Goal: Information Seeking & Learning: Learn about a topic

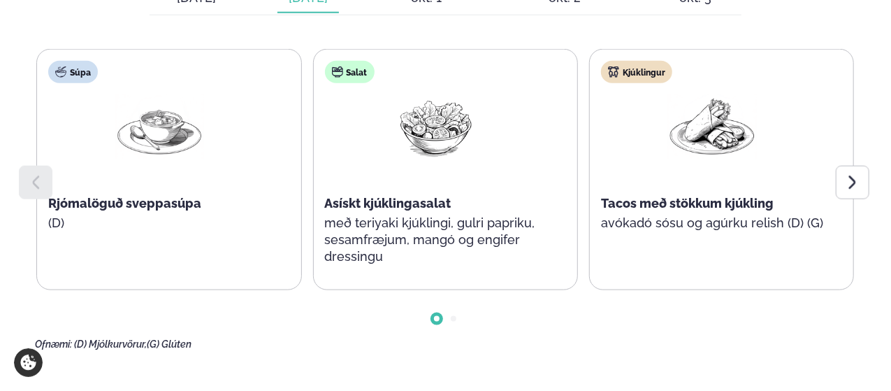
scroll to position [755, 0]
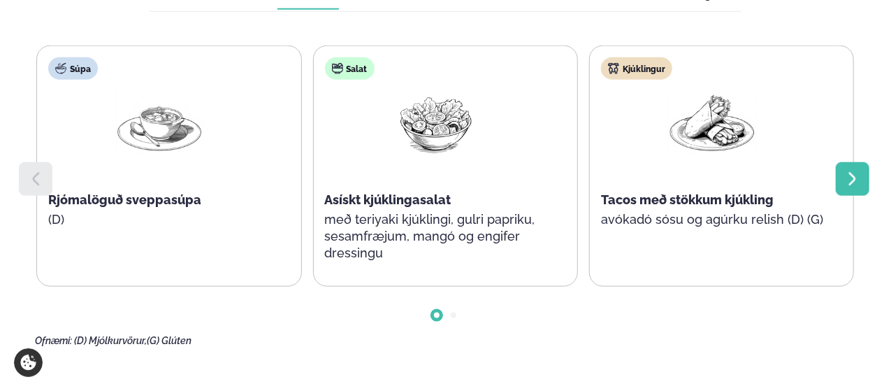
click at [856, 170] on icon at bounding box center [852, 178] width 17 height 17
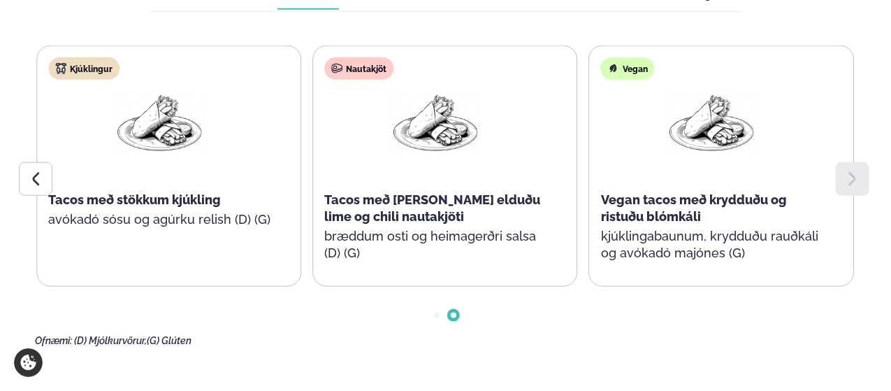
click at [856, 170] on icon at bounding box center [852, 178] width 17 height 17
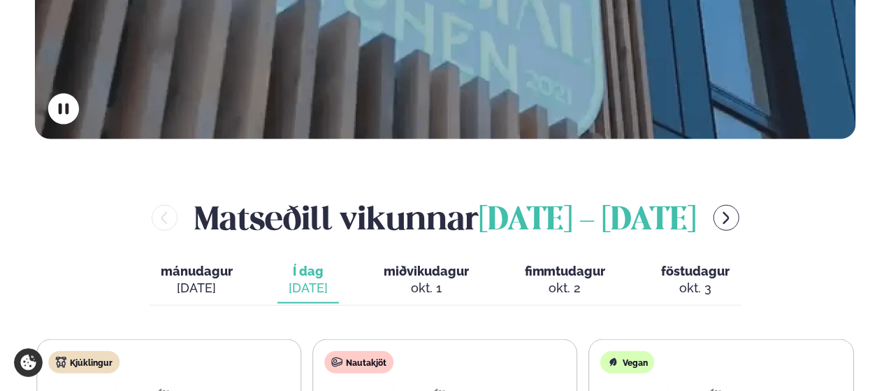
scroll to position [429, 0]
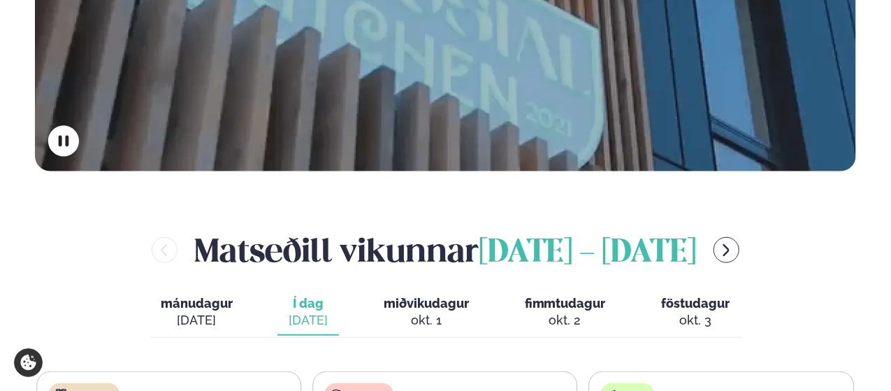
click at [210, 312] on div "[DATE]" at bounding box center [197, 320] width 72 height 17
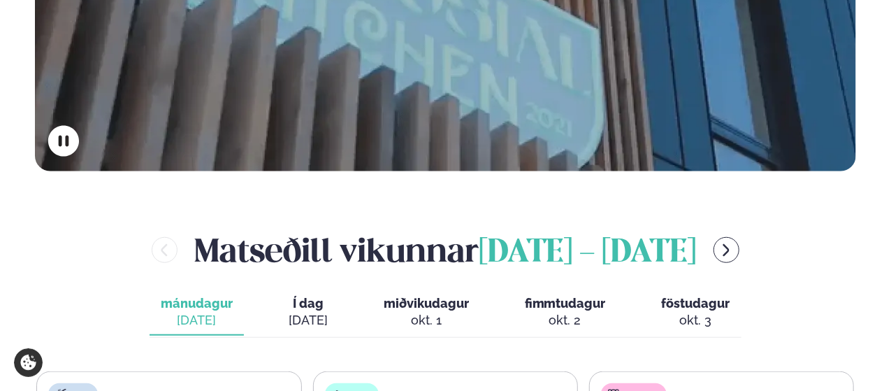
click at [412, 289] on button "miðvikudagur mið. [DATE]" at bounding box center [426, 312] width 108 height 46
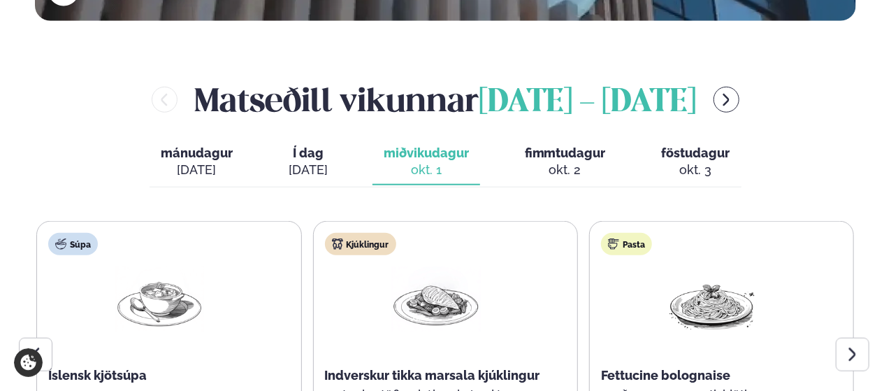
scroll to position [771, 0]
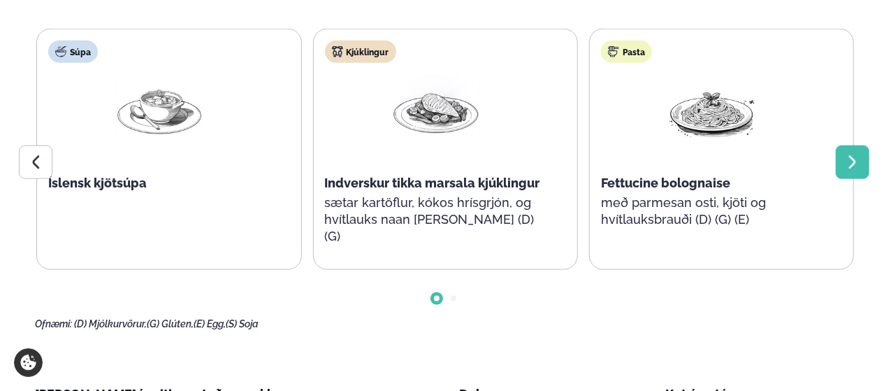
click at [852, 145] on div at bounding box center [853, 162] width 34 height 34
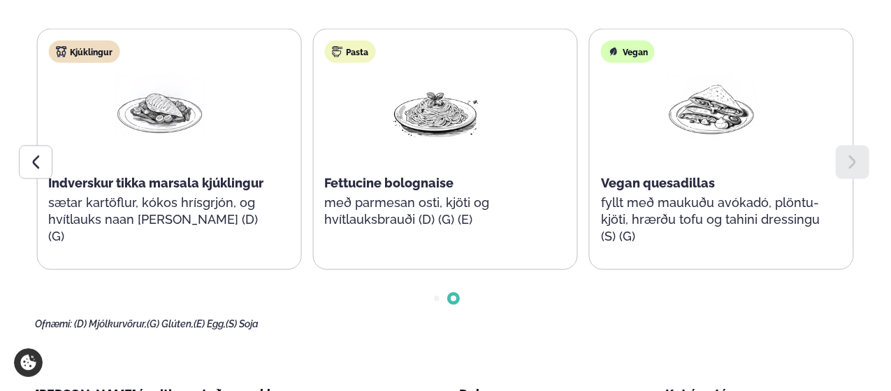
click at [852, 145] on div at bounding box center [853, 162] width 34 height 34
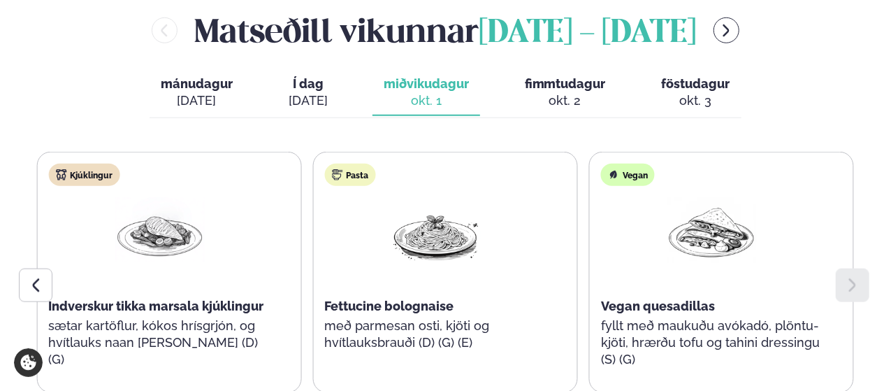
scroll to position [647, 0]
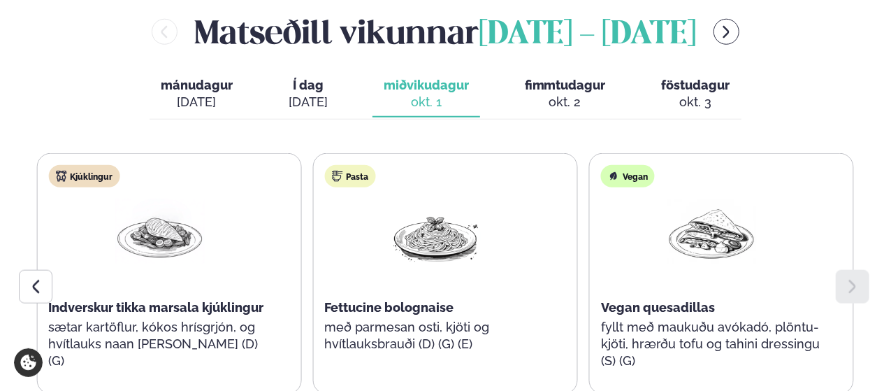
click at [576, 94] on div "okt. 2" at bounding box center [565, 102] width 81 height 17
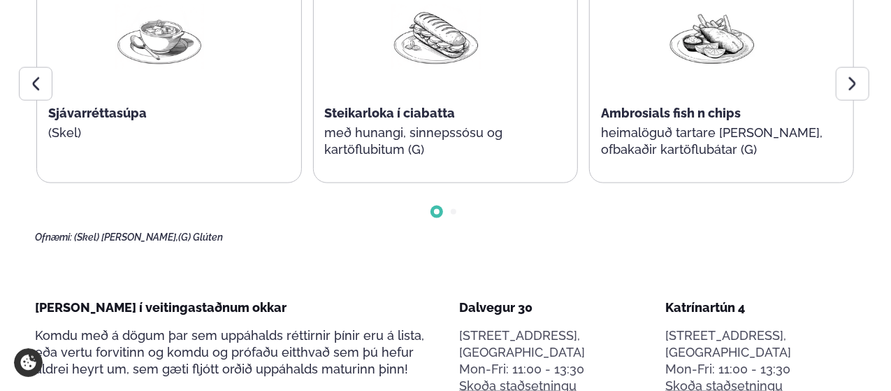
scroll to position [712, 0]
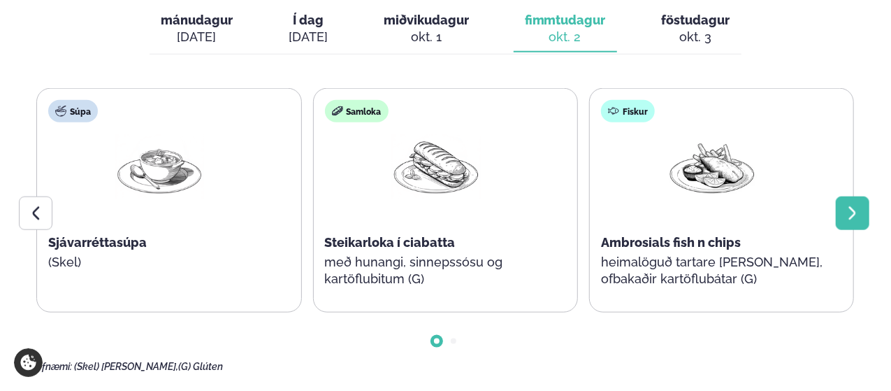
click at [858, 196] on div at bounding box center [853, 213] width 34 height 34
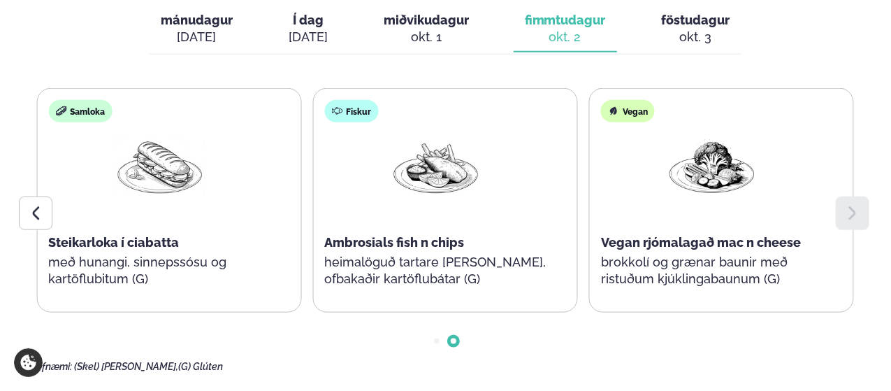
click at [858, 196] on div at bounding box center [853, 213] width 34 height 34
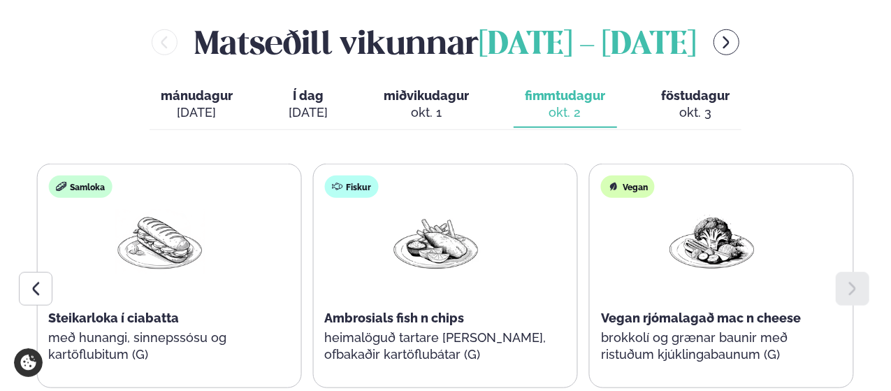
scroll to position [637, 0]
click at [695, 87] on span "föstudagur" at bounding box center [696, 94] width 68 height 15
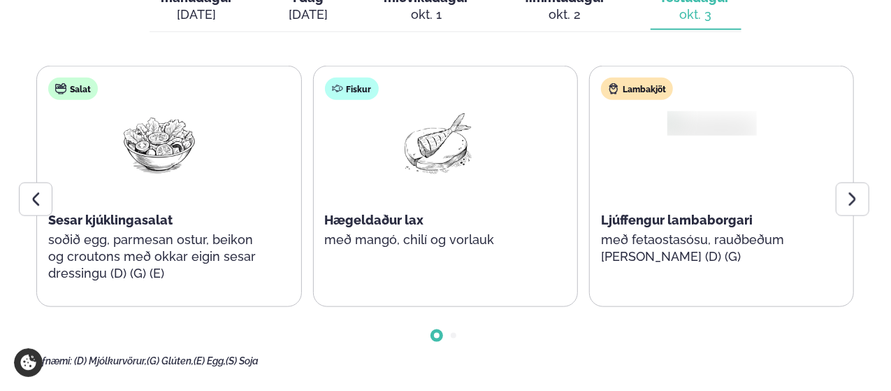
scroll to position [735, 0]
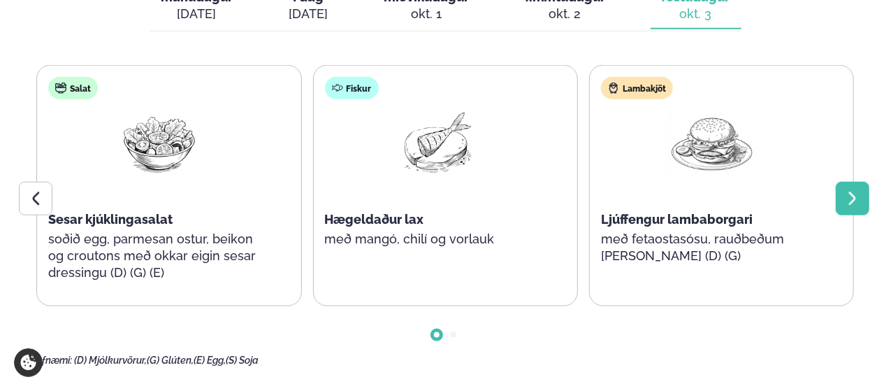
click at [841, 182] on div at bounding box center [853, 199] width 34 height 34
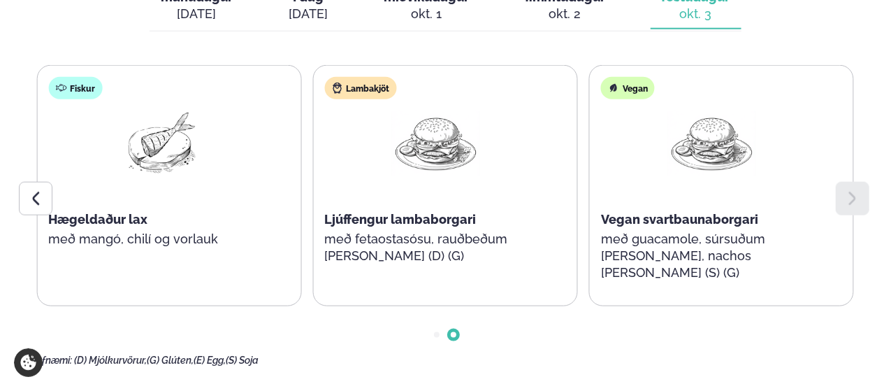
click at [841, 182] on div at bounding box center [853, 199] width 34 height 34
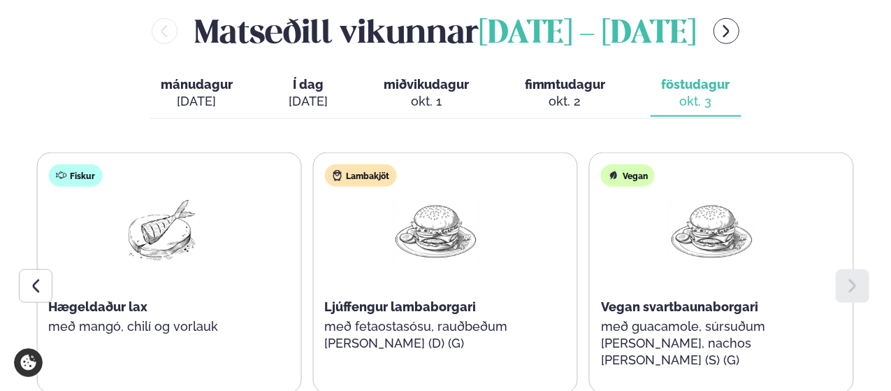
scroll to position [525, 0]
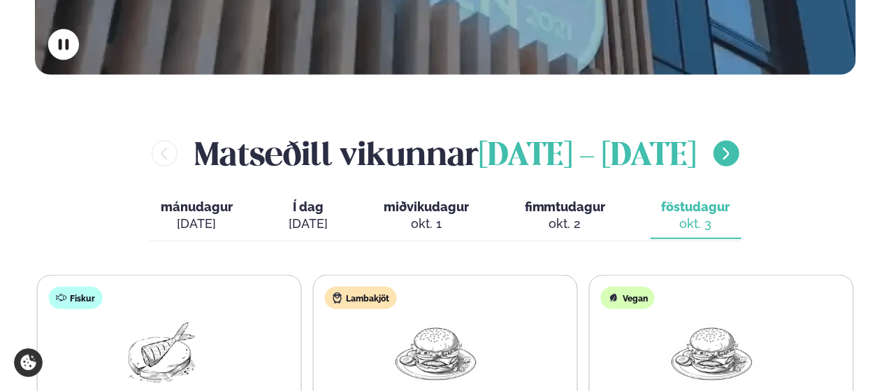
click at [734, 146] on icon "menu-btn-right" at bounding box center [725, 153] width 15 height 15
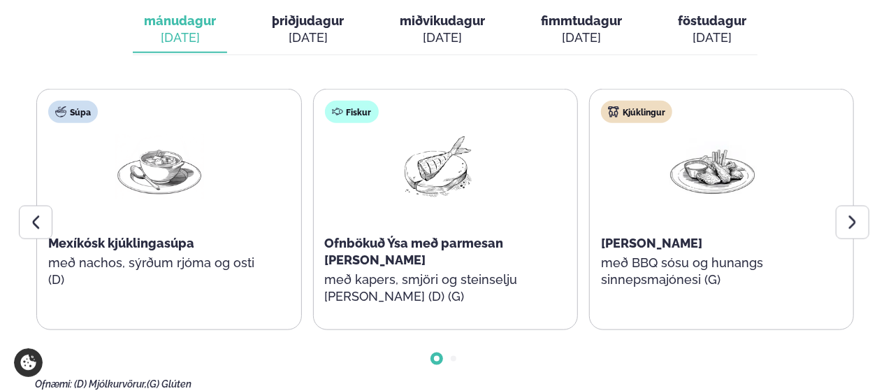
scroll to position [713, 0]
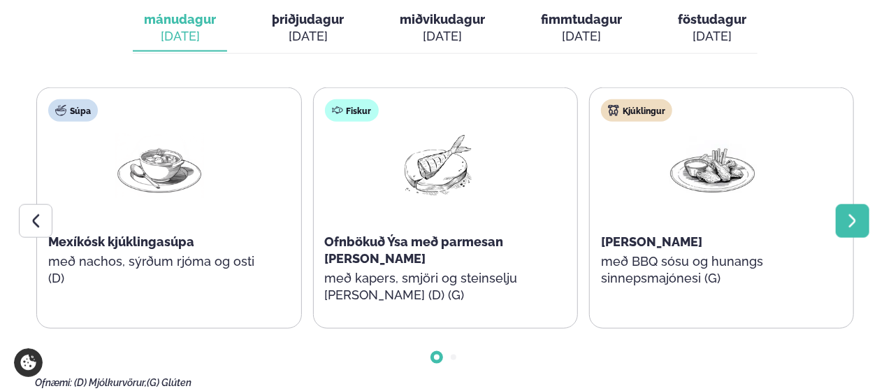
click at [845, 212] on icon at bounding box center [852, 220] width 17 height 17
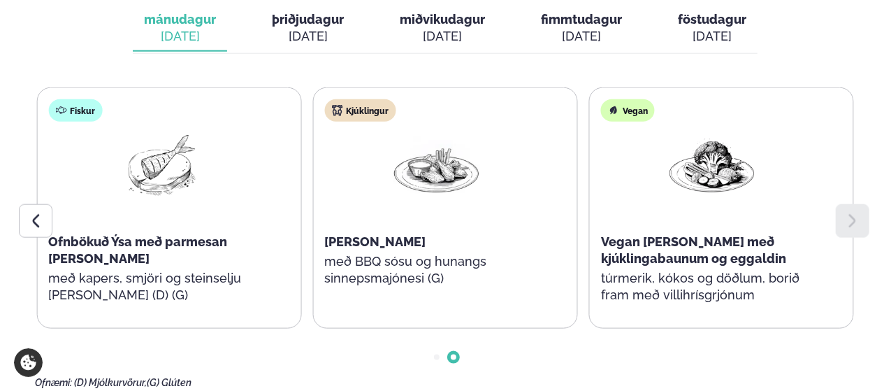
click at [845, 212] on icon at bounding box center [852, 220] width 17 height 17
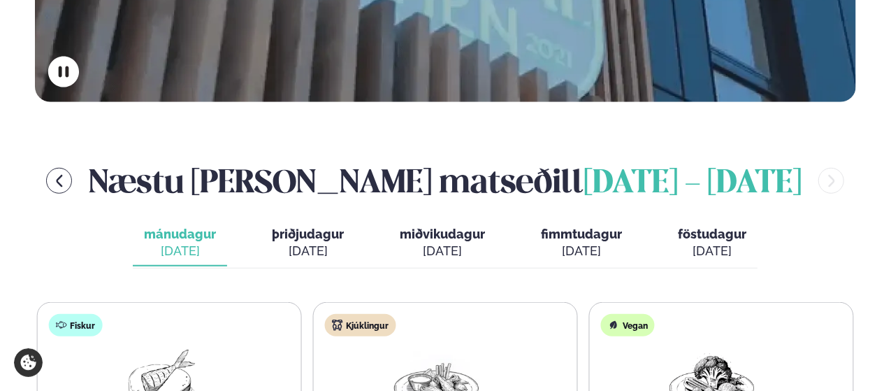
scroll to position [493, 0]
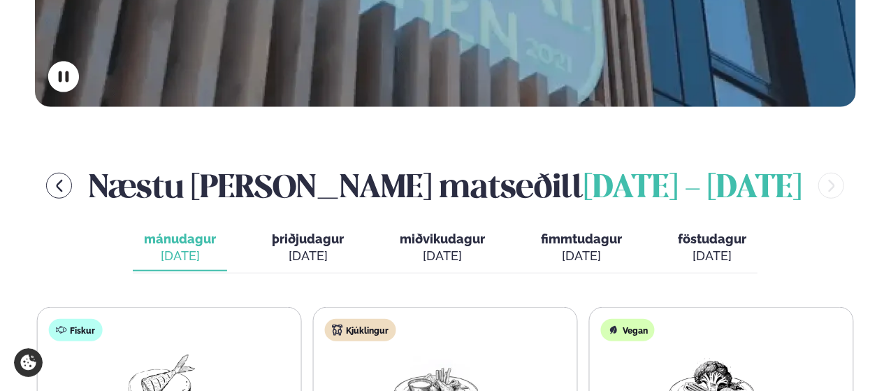
click at [310, 231] on span "þriðjudagur" at bounding box center [308, 238] width 72 height 15
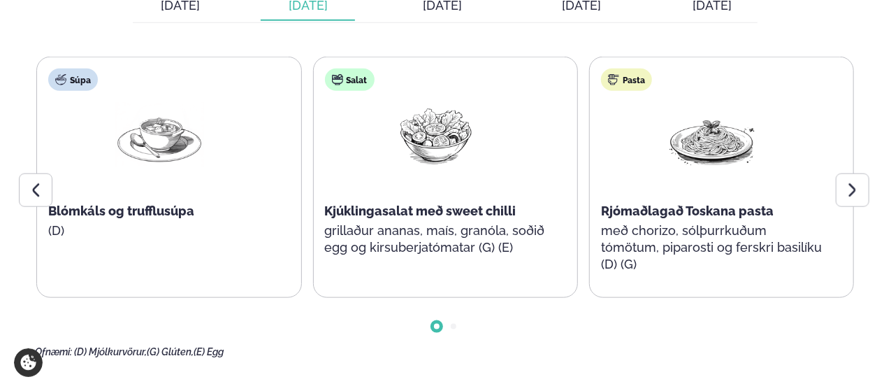
scroll to position [744, 0]
click at [852, 181] on icon at bounding box center [852, 189] width 17 height 17
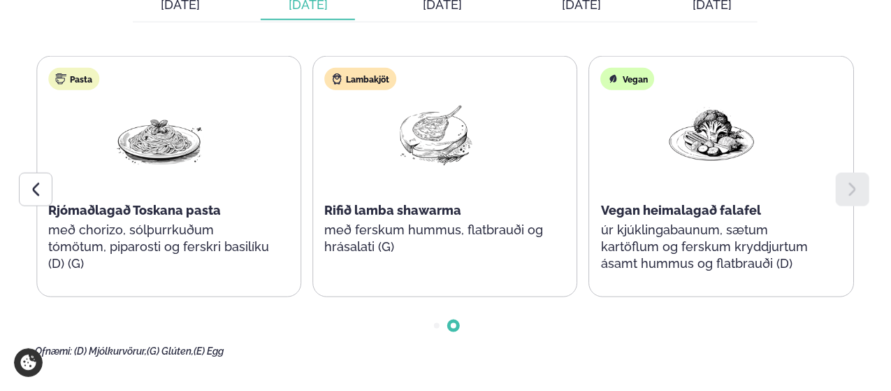
click at [852, 181] on icon at bounding box center [852, 189] width 17 height 17
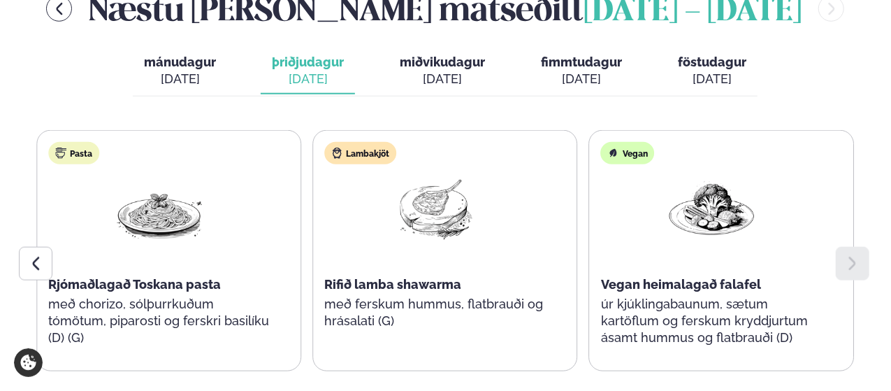
scroll to position [650, 0]
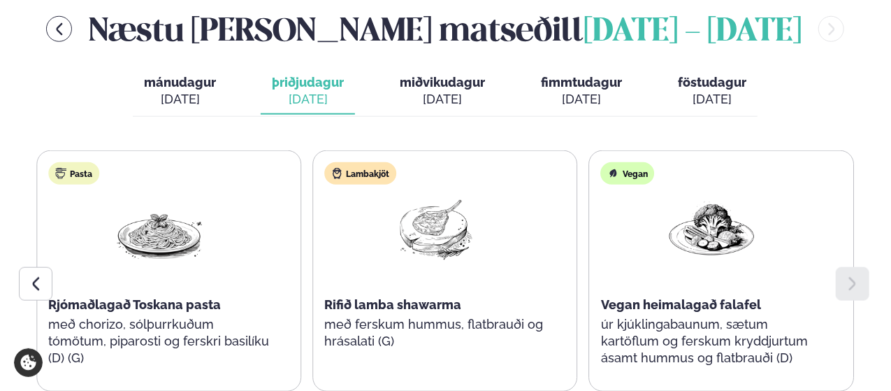
click at [446, 75] on span "miðvikudagur" at bounding box center [442, 82] width 85 height 15
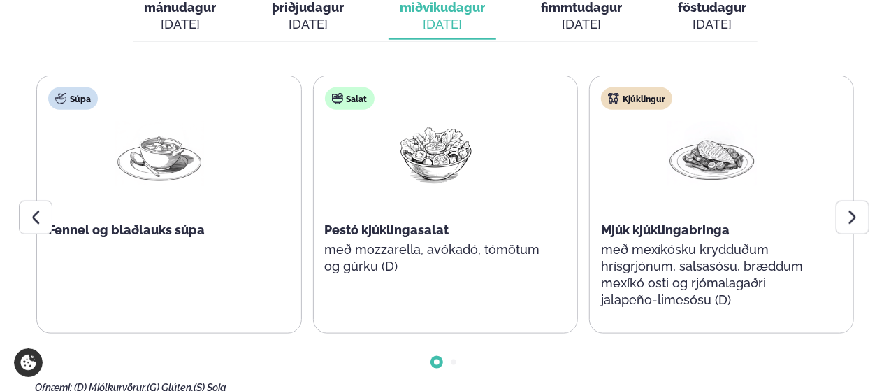
scroll to position [731, 0]
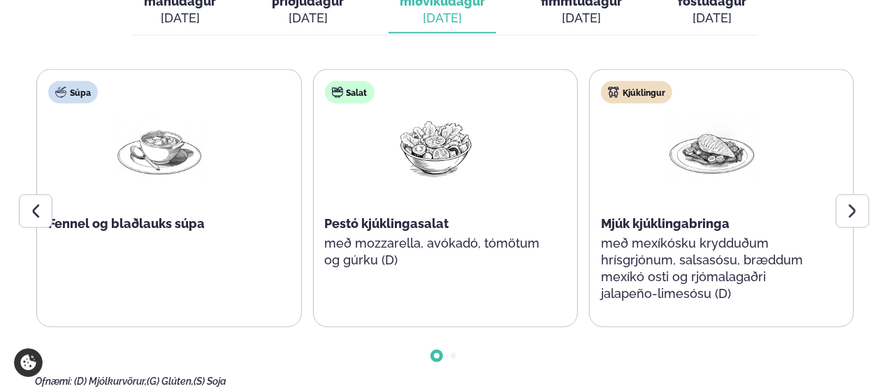
drag, startPoint x: 852, startPoint y: 173, endPoint x: 794, endPoint y: 317, distance: 155.2
click at [794, 317] on div "Súpa Fennel og blaðlauks súpa Salat Pestó kjúklingasalat með mozzarella, avókad…" at bounding box center [445, 228] width 820 height 318
click at [794, 327] on div at bounding box center [445, 344] width 820 height 35
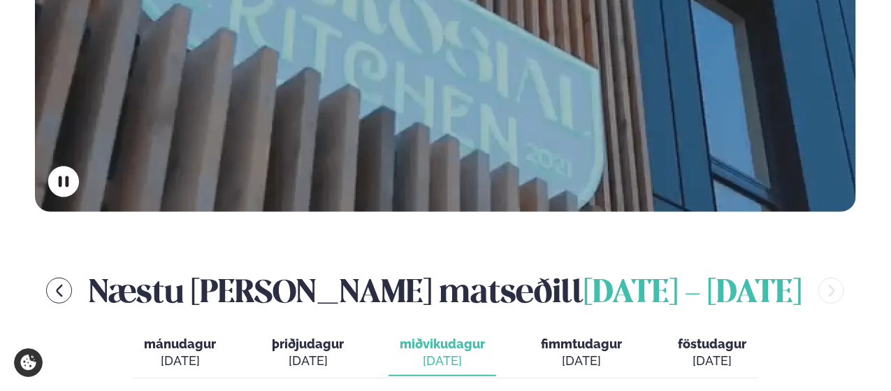
scroll to position [390, 0]
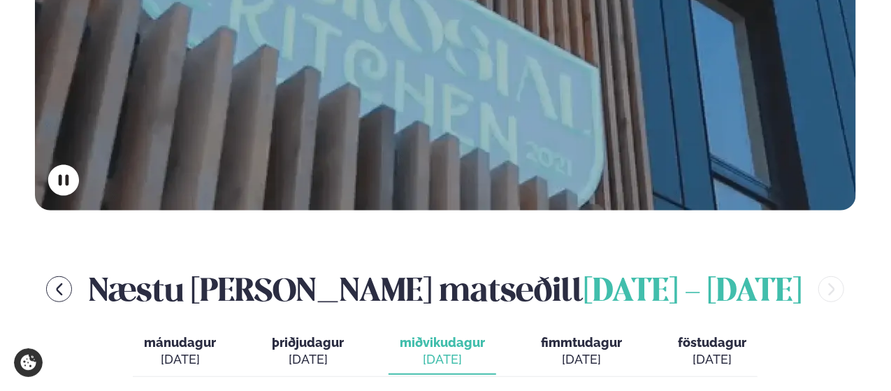
click at [567, 328] on button "fimmtudagur fim. [DATE]" at bounding box center [581, 351] width 103 height 46
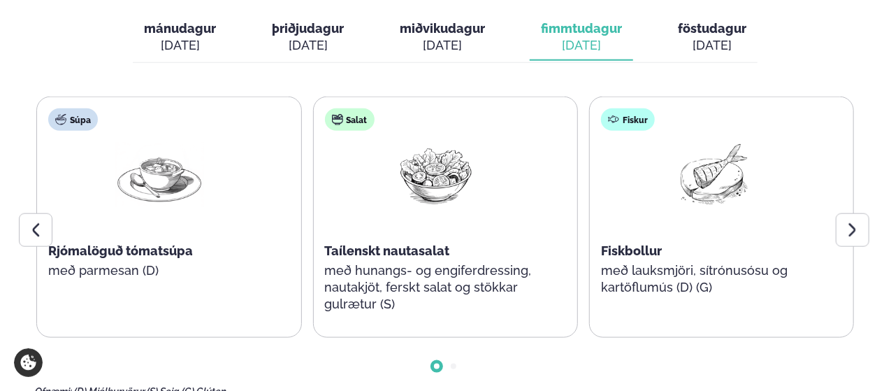
scroll to position [704, 0]
click at [850, 221] on icon at bounding box center [852, 229] width 17 height 17
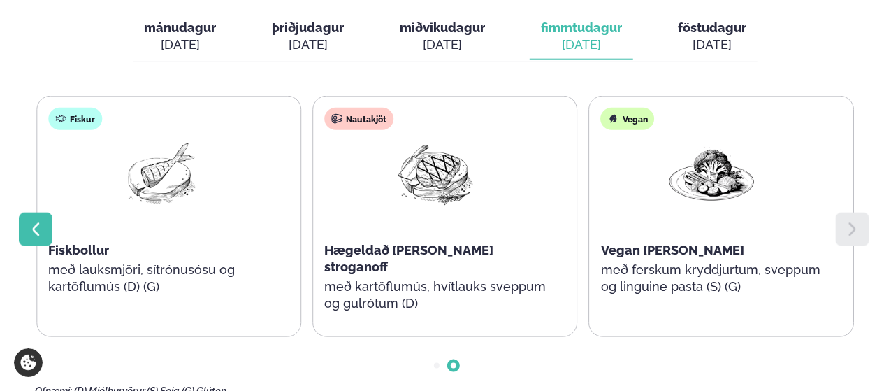
click at [29, 221] on icon at bounding box center [35, 229] width 17 height 17
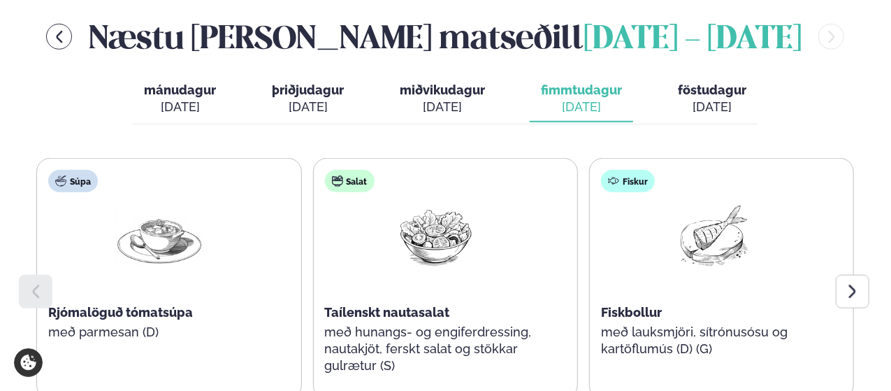
scroll to position [641, 0]
click at [683, 99] on div "[DATE]" at bounding box center [712, 107] width 68 height 17
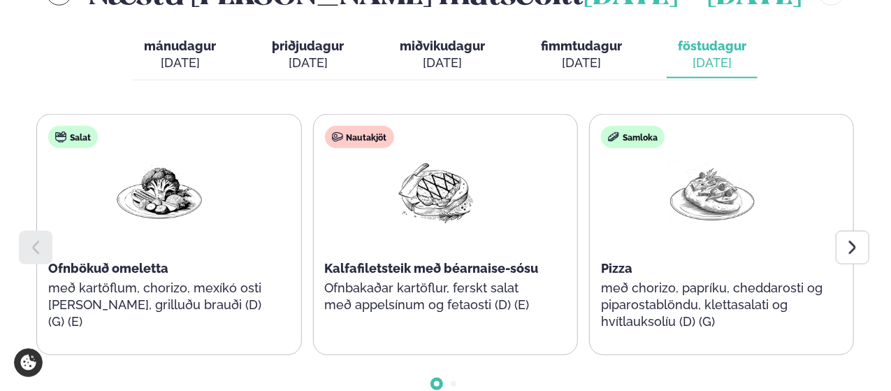
scroll to position [687, 0]
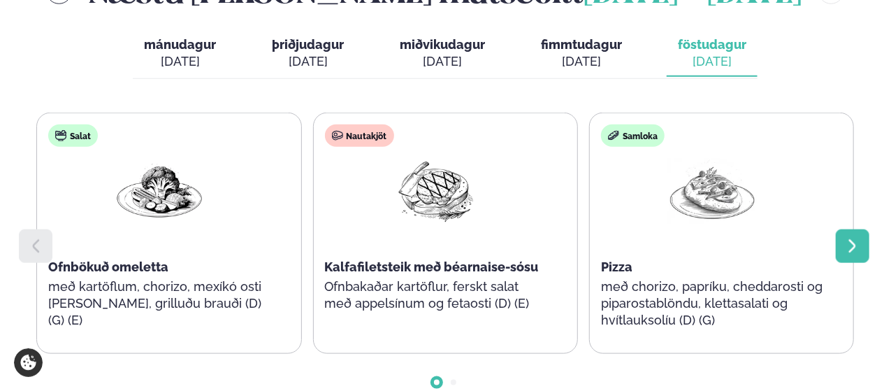
click at [857, 238] on icon at bounding box center [852, 246] width 17 height 17
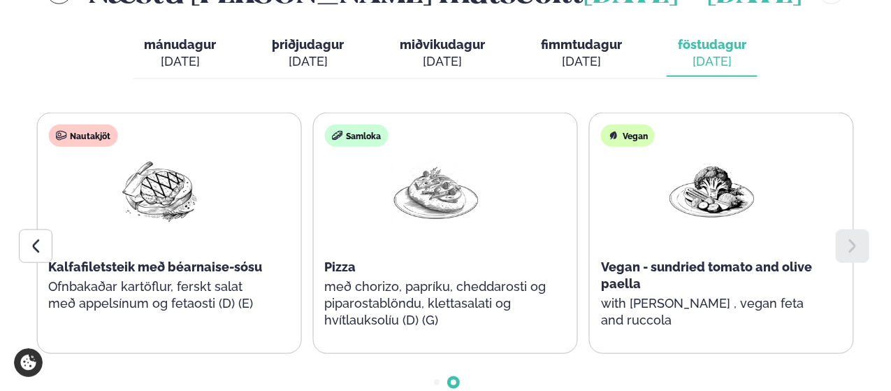
click at [857, 238] on icon at bounding box center [852, 246] width 17 height 17
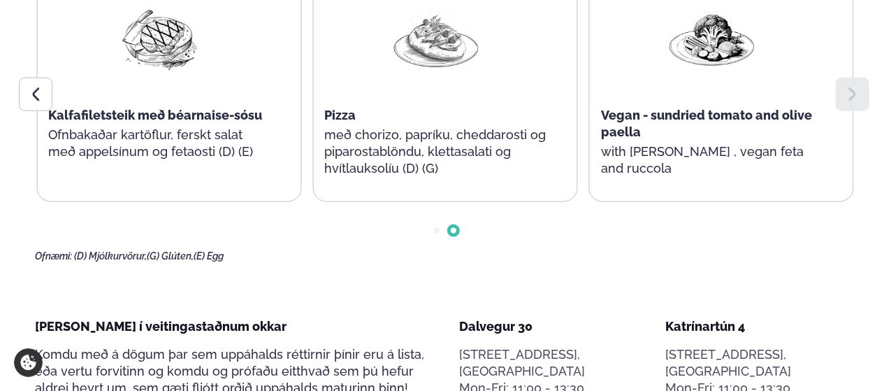
scroll to position [841, 0]
